Goal: Information Seeking & Learning: Learn about a topic

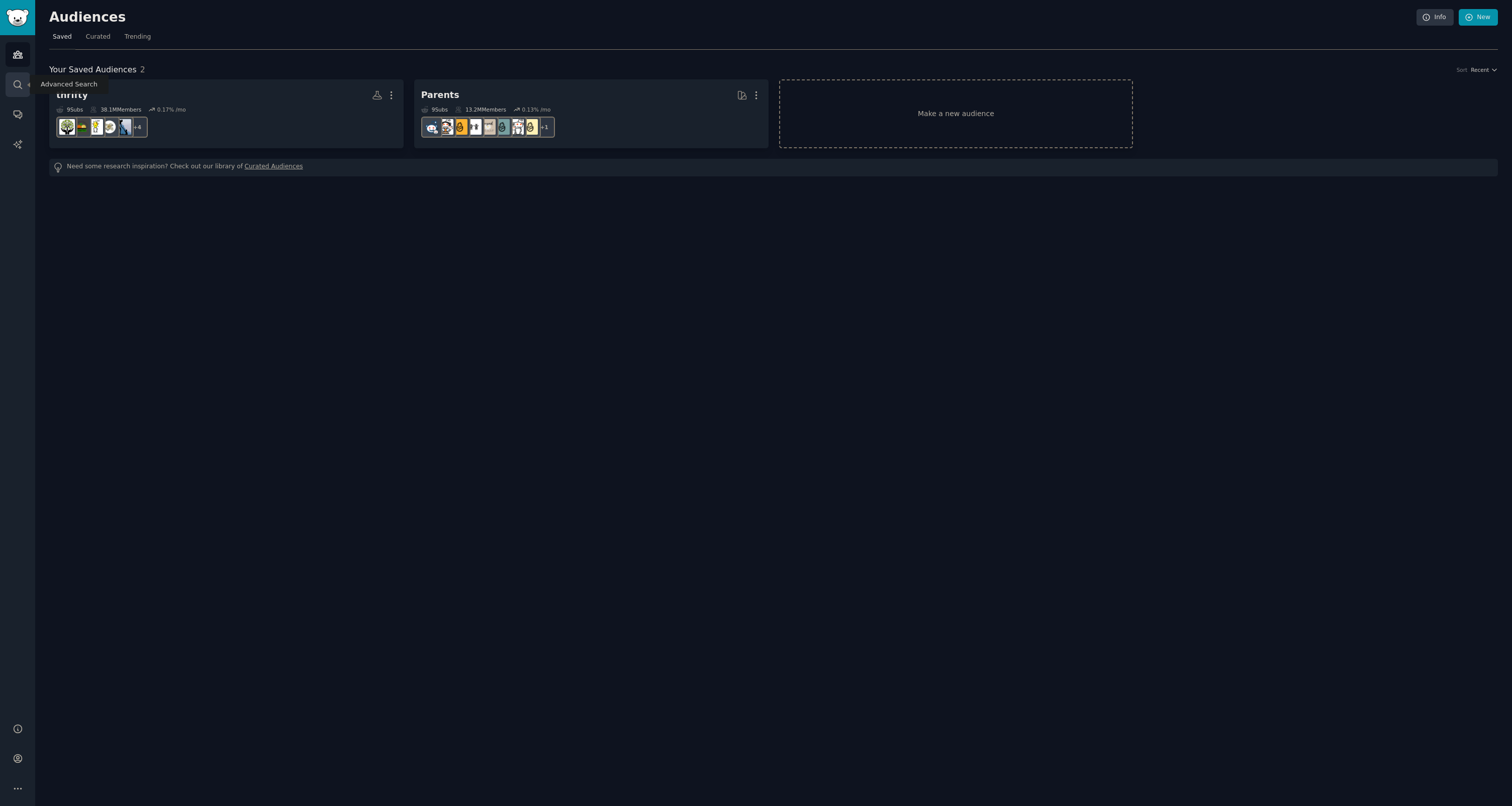
click at [25, 86] on link "Search" at bounding box center [18, 85] width 25 height 25
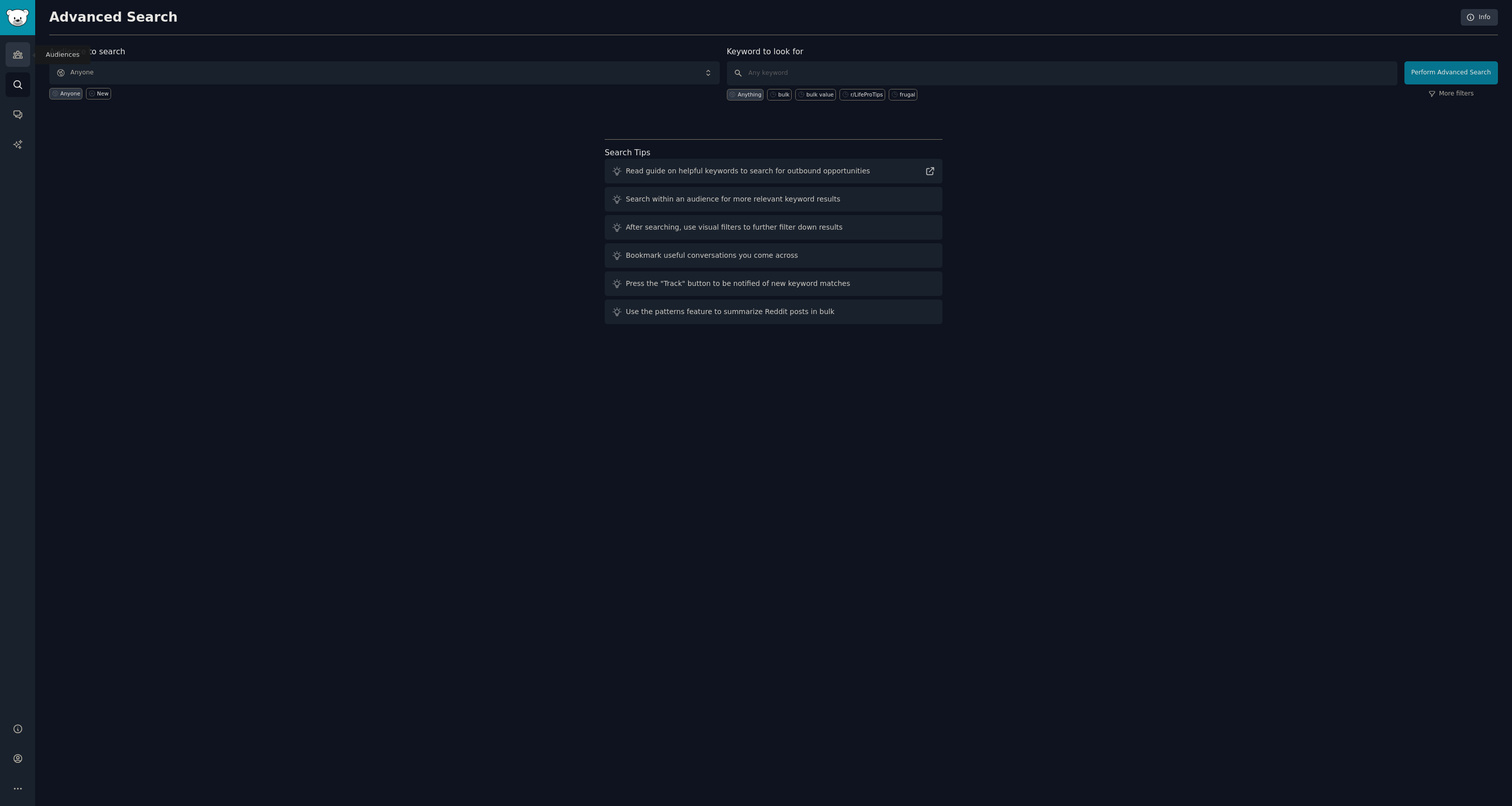
click at [23, 54] on link "Audiences" at bounding box center [18, 55] width 25 height 25
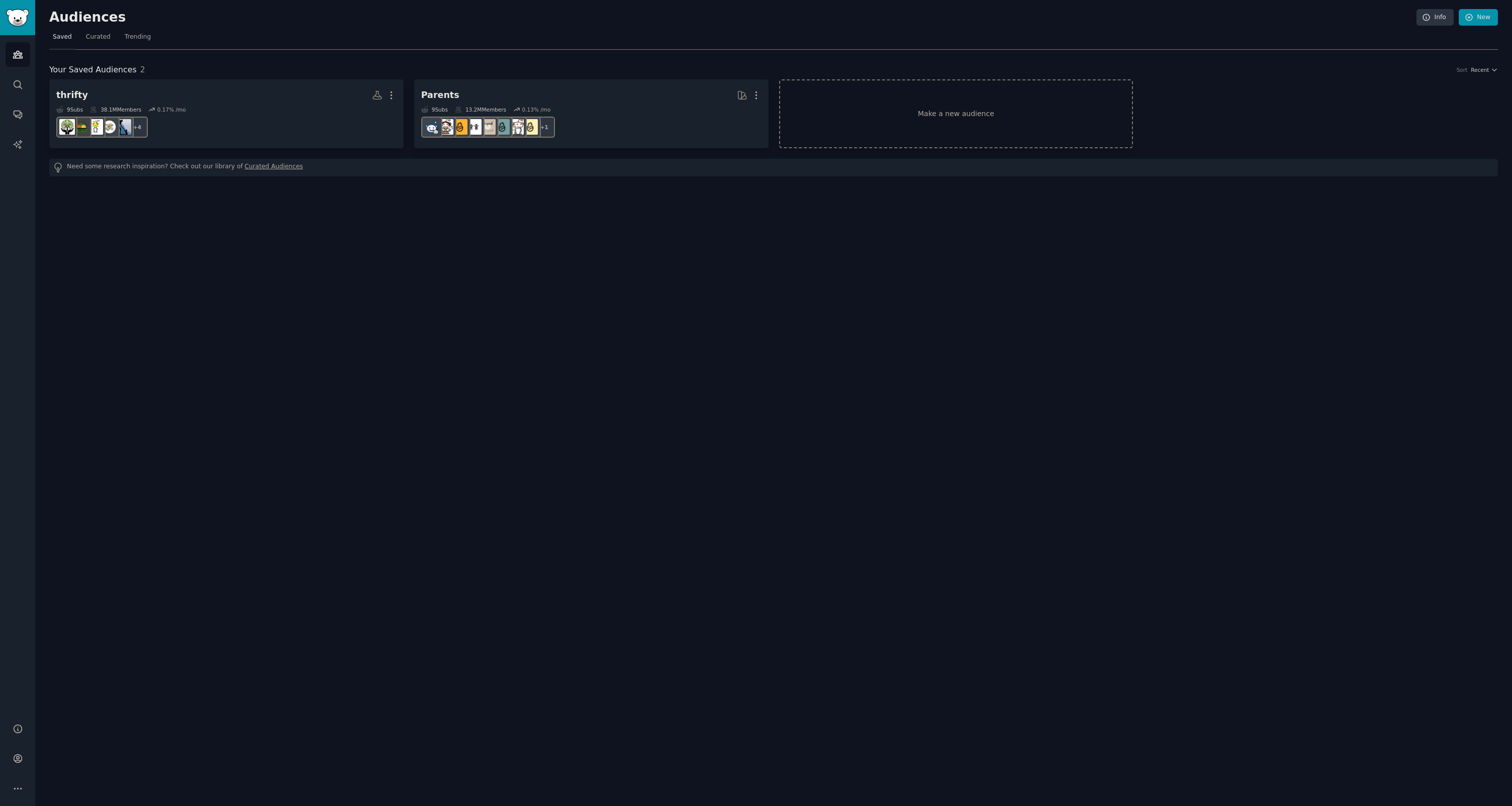
click at [153, 46] on nav "Saved Curated Trending" at bounding box center [773, 39] width 1448 height 21
click at [145, 39] on span "Trending" at bounding box center [138, 37] width 26 height 9
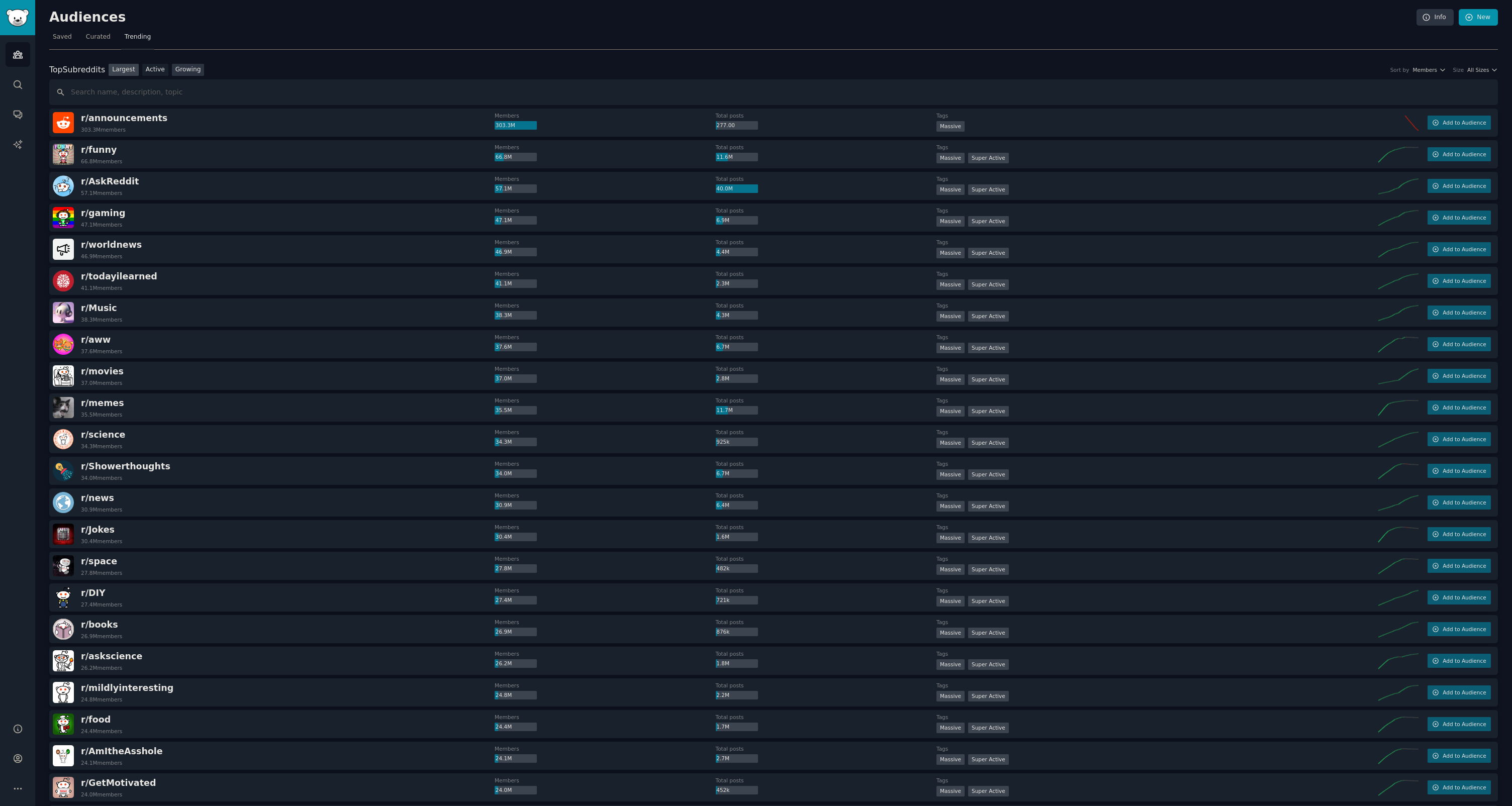
click at [188, 66] on link "Growing" at bounding box center [188, 70] width 32 height 12
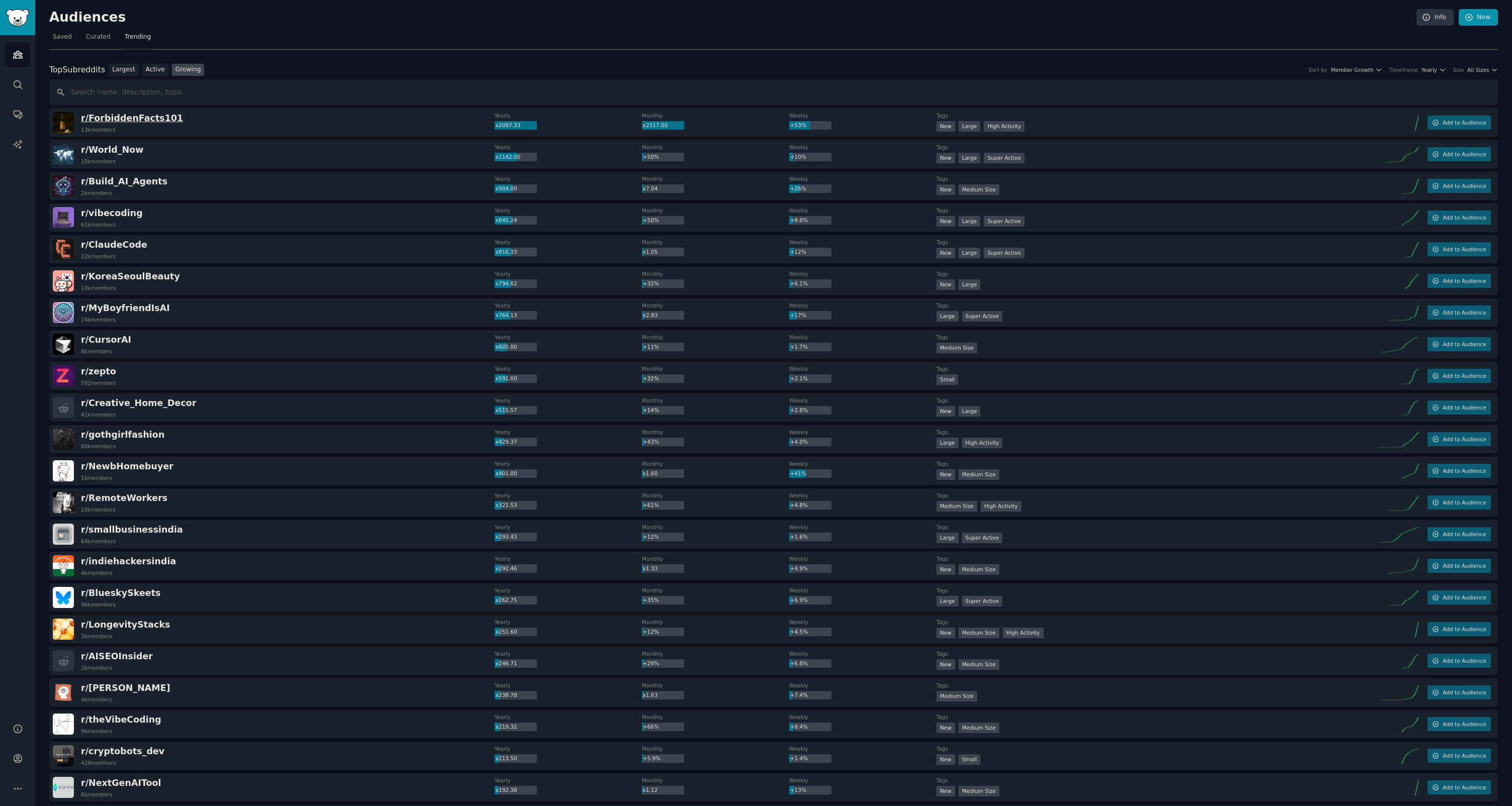
click at [149, 119] on span "r/ ForbiddenFacts101" at bounding box center [132, 118] width 102 height 10
click at [128, 184] on span "r/ Build_AI_Agents" at bounding box center [124, 181] width 86 height 10
click at [504, 190] on span "x904.00" at bounding box center [506, 188] width 21 height 6
